Goal: Navigation & Orientation: Find specific page/section

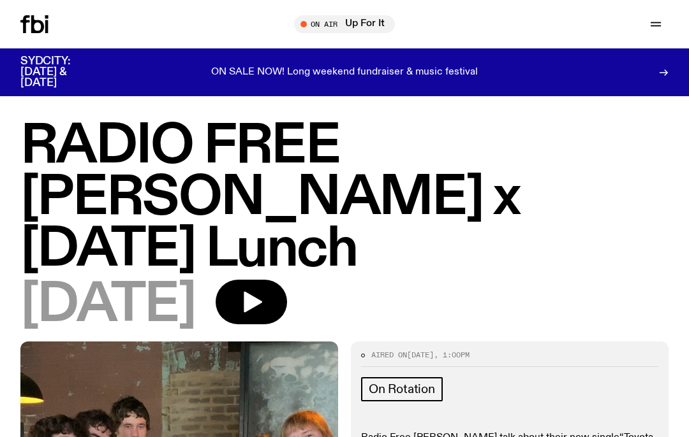
click at [658, 33] on button "button" at bounding box center [656, 24] width 26 height 18
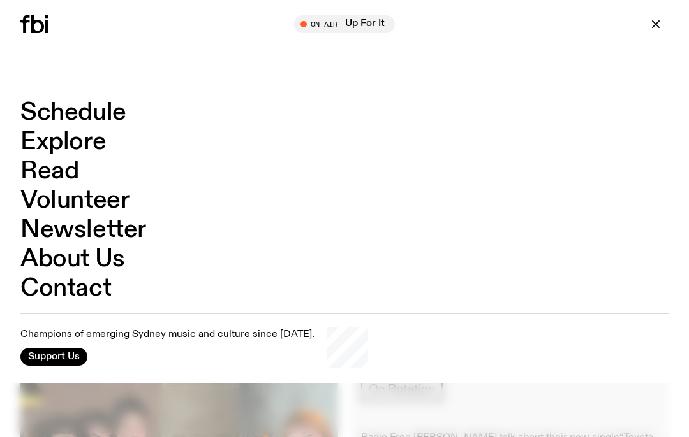
click at [116, 125] on link "Schedule" at bounding box center [73, 113] width 106 height 24
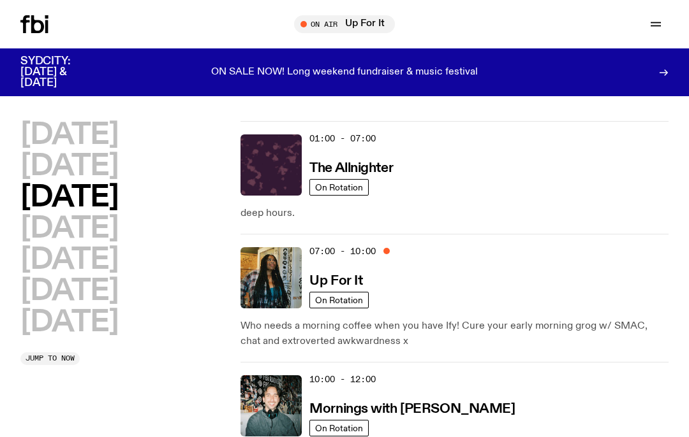
click at [118, 168] on h2 "[DATE]" at bounding box center [69, 166] width 98 height 29
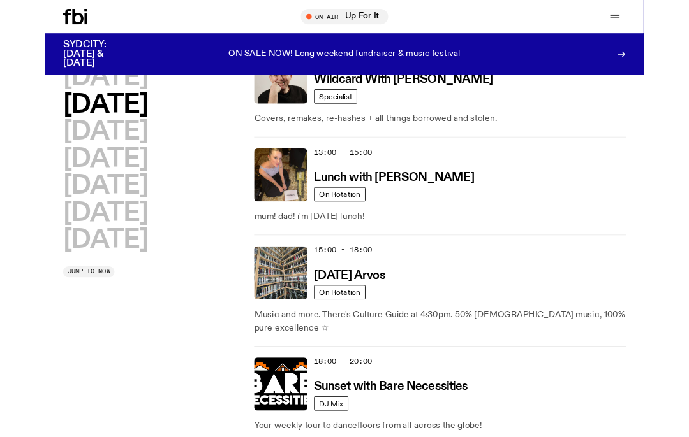
scroll to position [414, 0]
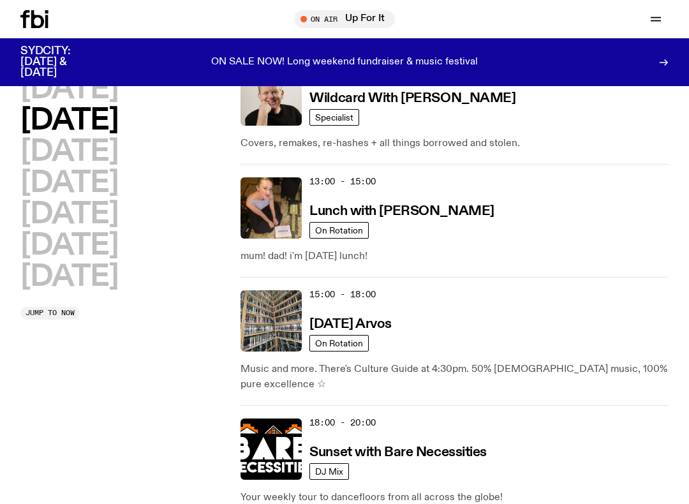
click at [271, 204] on img at bounding box center [270, 207] width 61 height 61
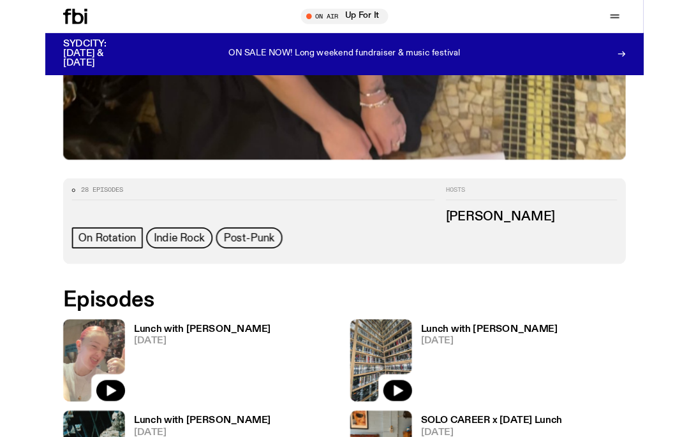
scroll to position [408, 0]
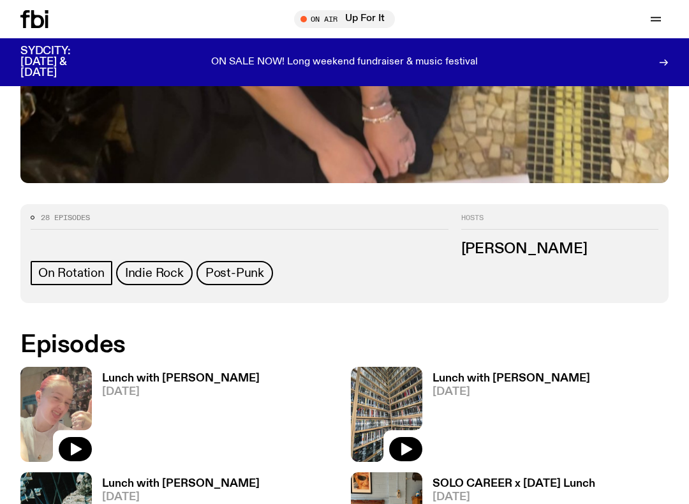
click at [59, 394] on img at bounding box center [55, 414] width 71 height 95
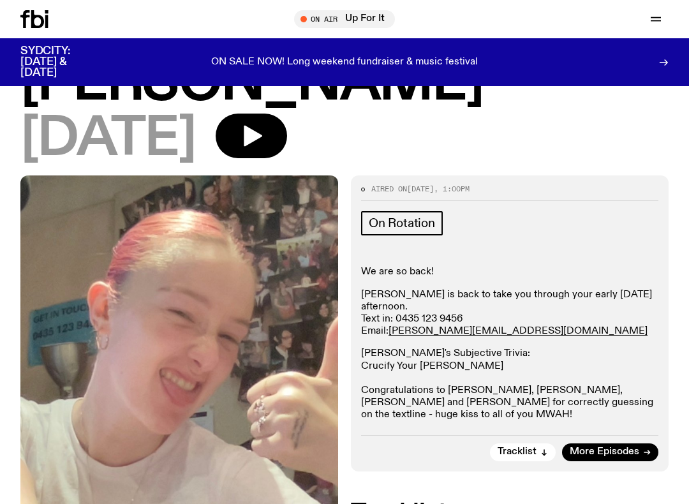
scroll to position [102, 0]
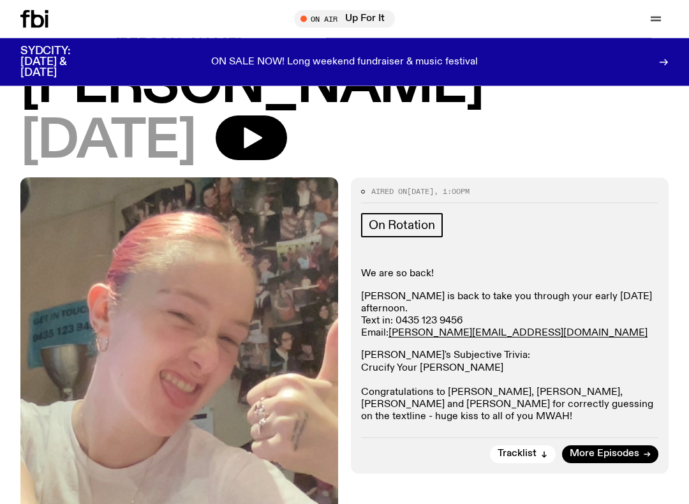
click at [262, 136] on icon "button" at bounding box center [253, 138] width 18 height 21
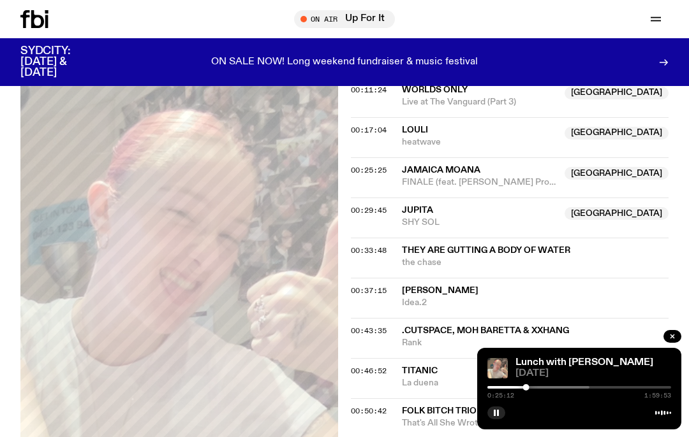
scroll to position [644, 0]
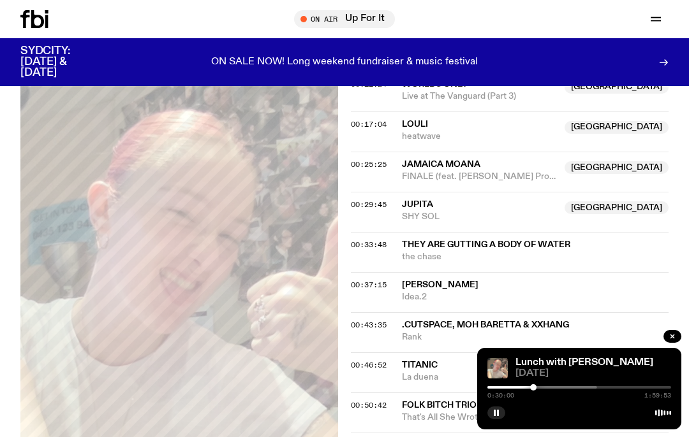
click at [496, 409] on icon "button" at bounding box center [496, 413] width 8 height 8
